Goal: Task Accomplishment & Management: Use online tool/utility

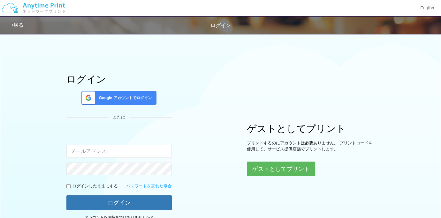
type input "[PERSON_NAME][EMAIL_ADDRESS][DOMAIN_NAME]"
click at [132, 93] on div "Google アカウントでログイン" at bounding box center [118, 98] width 75 height 14
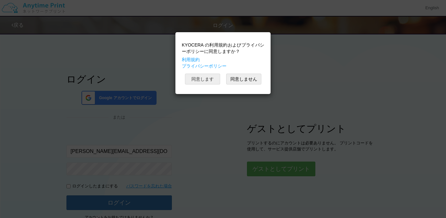
click at [190, 80] on button "同意します" at bounding box center [202, 79] width 35 height 11
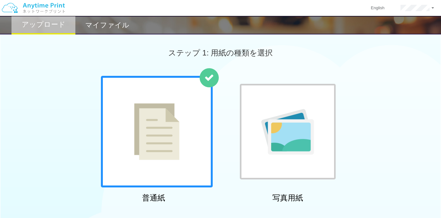
click at [102, 29] on h2 "マイファイル" at bounding box center [107, 25] width 44 height 8
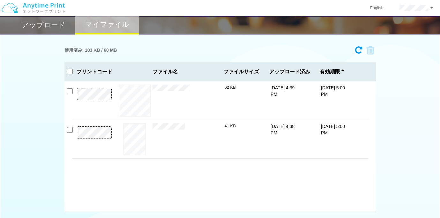
click at [58, 10] on img at bounding box center [33, 8] width 68 height 22
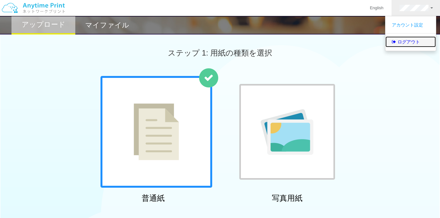
click at [410, 41] on link "ログアウト" at bounding box center [411, 41] width 50 height 11
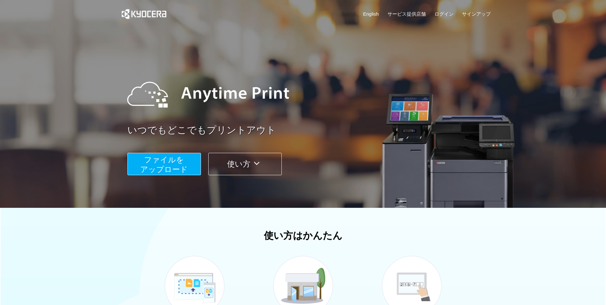
click at [188, 157] on button "ファイルを ​​アップロード" at bounding box center [163, 164] width 73 height 22
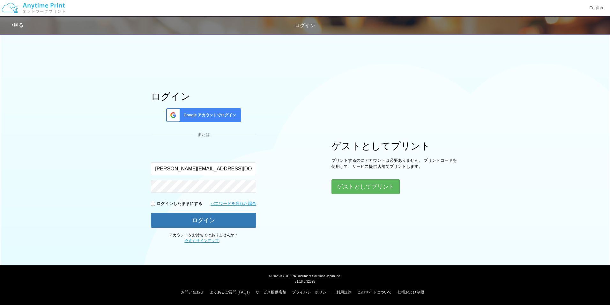
click at [231, 118] on div "Google アカウントでログイン" at bounding box center [203, 115] width 75 height 14
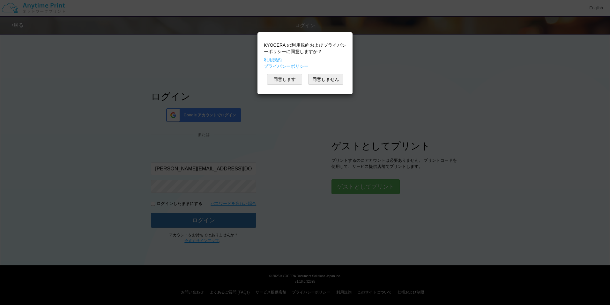
click at [296, 84] on button "同意します" at bounding box center [284, 79] width 35 height 11
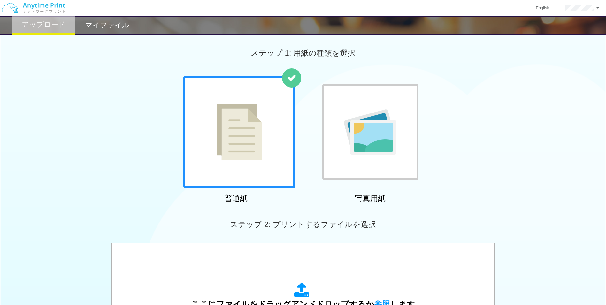
click at [122, 22] on h2 "マイファイル" at bounding box center [107, 25] width 44 height 8
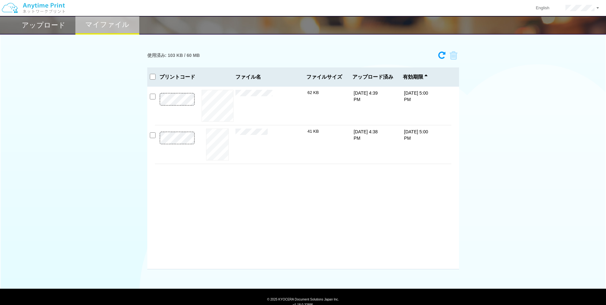
click at [58, 28] on h2 "アップロード" at bounding box center [44, 25] width 44 height 8
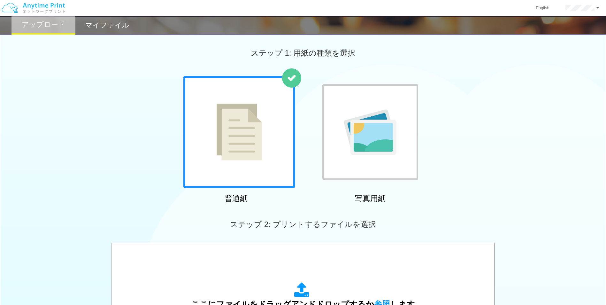
click at [102, 29] on h2 "マイファイル" at bounding box center [107, 25] width 44 height 8
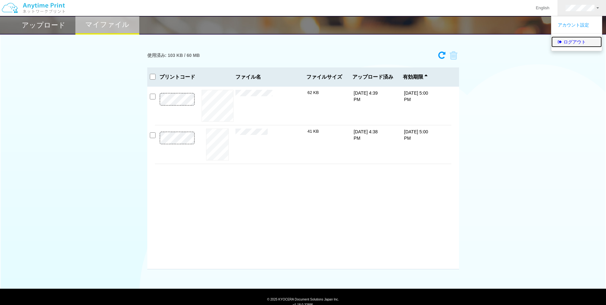
click at [441, 44] on link "ログアウト" at bounding box center [576, 41] width 50 height 11
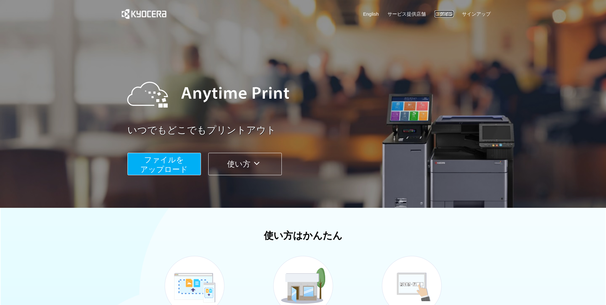
click at [441, 12] on link "ログイン" at bounding box center [443, 14] width 19 height 7
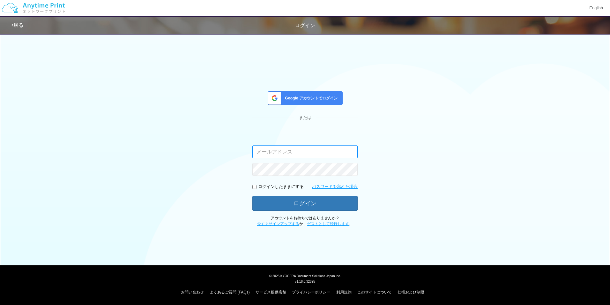
type input "[PERSON_NAME][EMAIL_ADDRESS][DOMAIN_NAME]"
click at [24, 25] on link "戻る" at bounding box center [17, 24] width 12 height 5
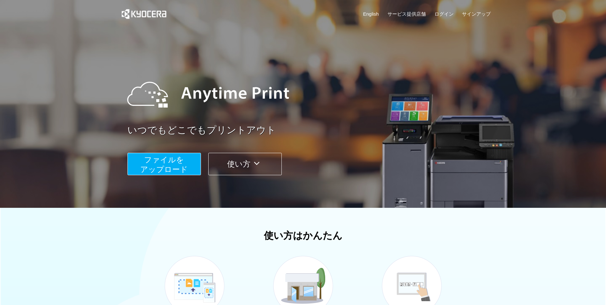
click at [191, 160] on button "ファイルを ​​アップロード" at bounding box center [163, 164] width 73 height 22
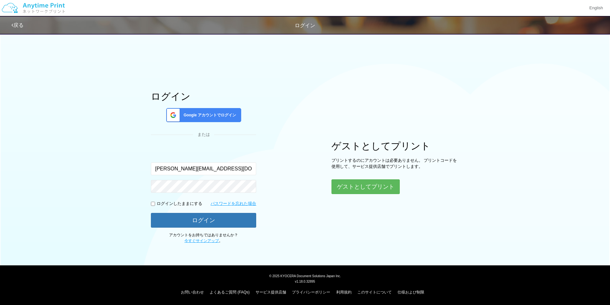
click at [23, 22] on link "戻る" at bounding box center [17, 24] width 12 height 5
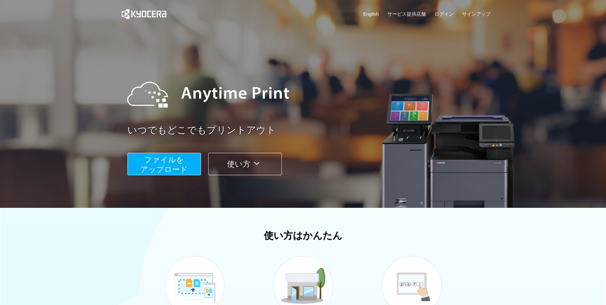
click at [145, 166] on span "ファイルを ​​アップロード" at bounding box center [164, 164] width 48 height 18
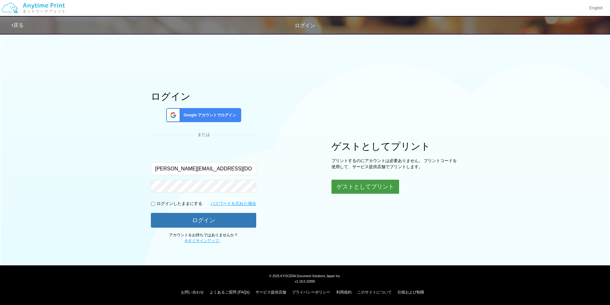
click at [354, 182] on button "ゲストとしてプリント" at bounding box center [366, 186] width 68 height 14
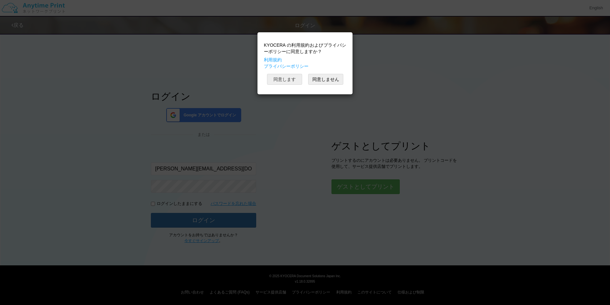
click at [292, 77] on button "同意します" at bounding box center [284, 79] width 35 height 11
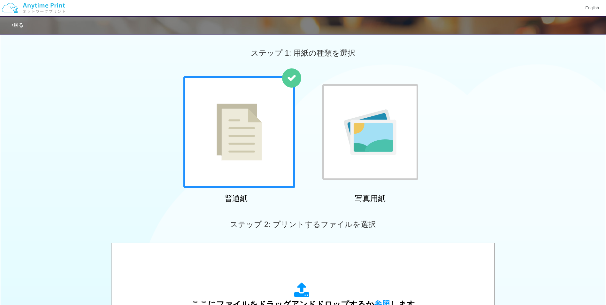
click at [26, 25] on div "戻る" at bounding box center [202, 25] width 383 height 17
click at [24, 26] on link "戻る" at bounding box center [17, 24] width 12 height 5
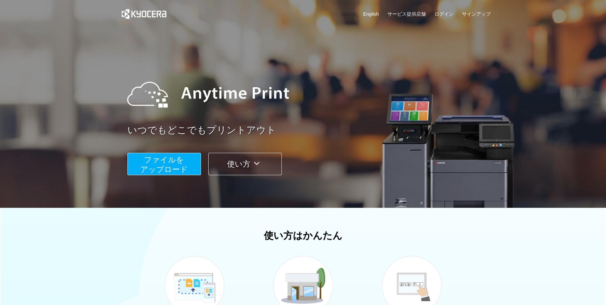
click at [186, 157] on button "ファイルを ​​アップロード" at bounding box center [163, 164] width 73 height 22
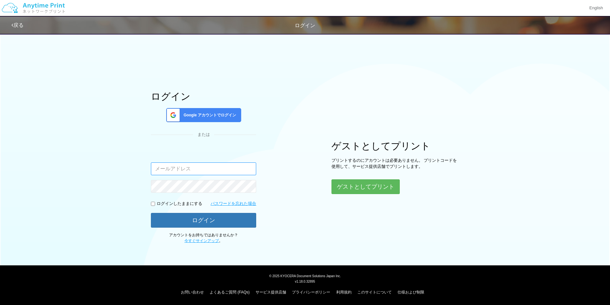
type input "[PERSON_NAME][EMAIL_ADDRESS][DOMAIN_NAME]"
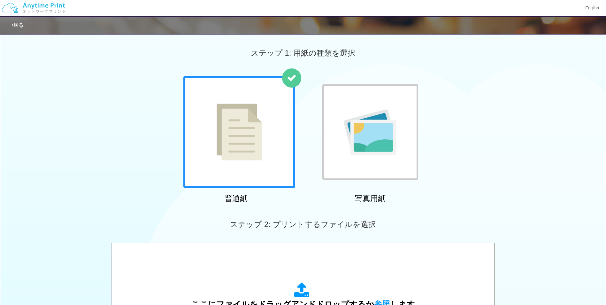
click at [59, 9] on img at bounding box center [33, 8] width 68 height 22
